Goal: Task Accomplishment & Management: Manage account settings

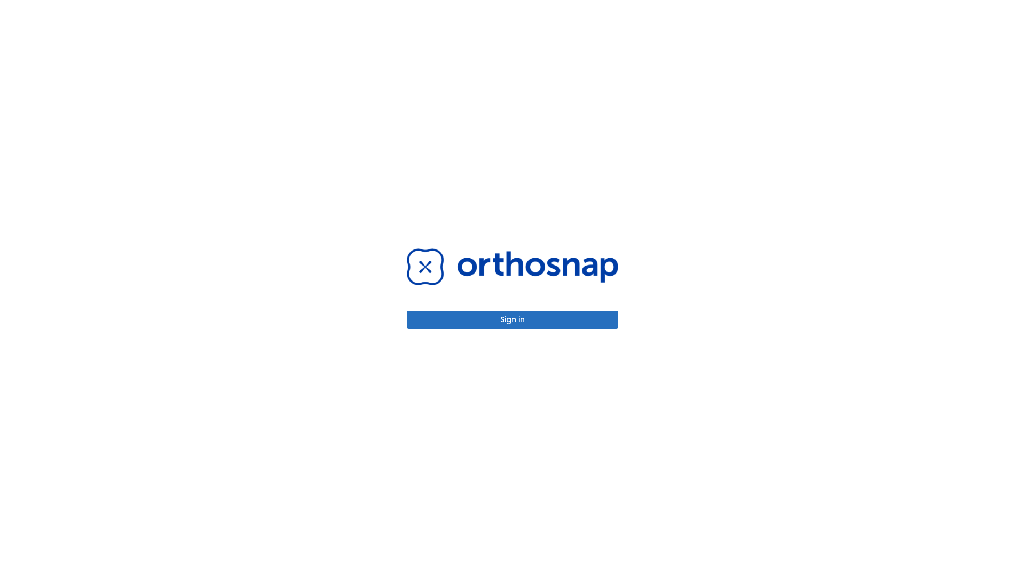
click at [512, 319] on button "Sign in" at bounding box center [512, 320] width 211 height 18
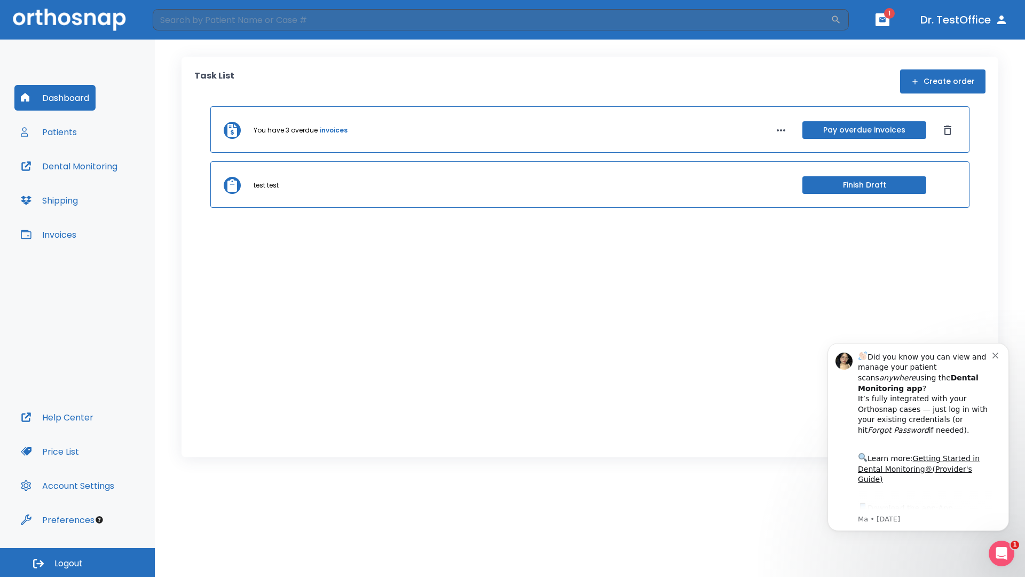
click at [77, 562] on span "Logout" at bounding box center [68, 563] width 28 height 12
